Goal: Check status: Check status

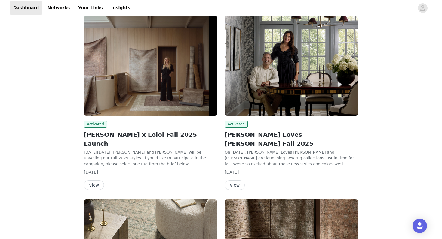
scroll to position [256, 0]
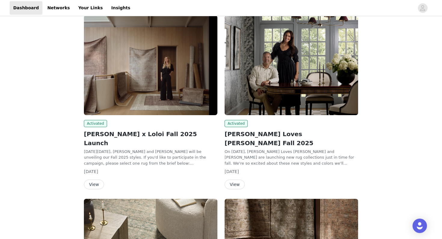
click at [90, 180] on button "View" at bounding box center [94, 185] width 20 height 10
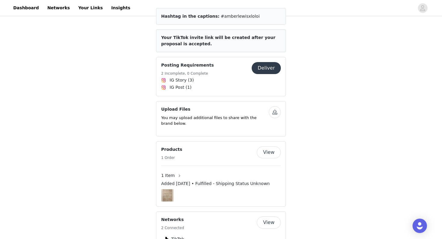
scroll to position [240, 0]
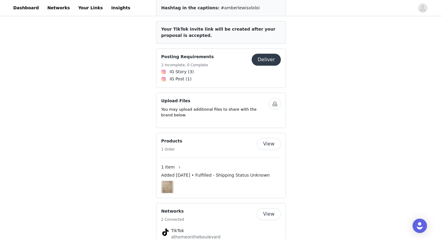
click at [271, 138] on button "View" at bounding box center [269, 144] width 24 height 12
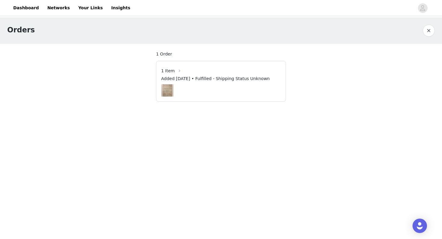
click at [178, 71] on button "button" at bounding box center [180, 71] width 10 height 10
